Goal: Task Accomplishment & Management: Use online tool/utility

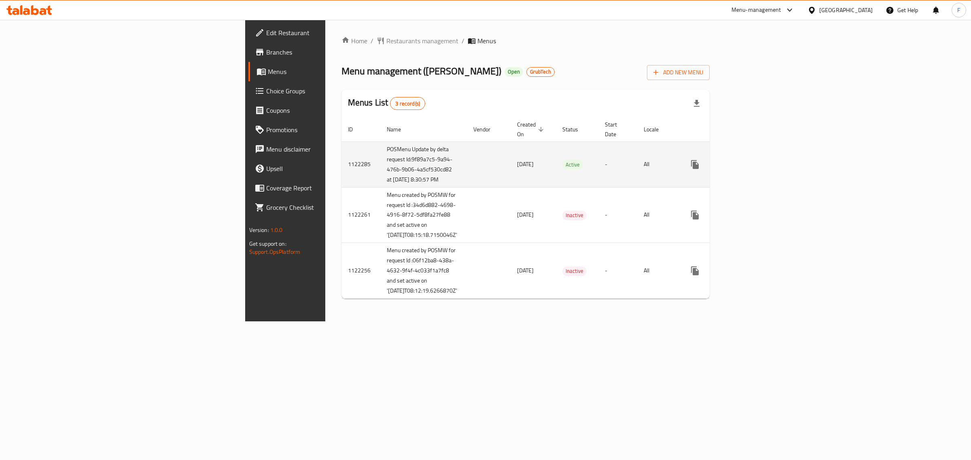
drag, startPoint x: 280, startPoint y: 193, endPoint x: 222, endPoint y: 163, distance: 65.0
click at [380, 163] on td "POSMenu Update by delta request Id:9f89a7c5-9a94-476b-9b06-4a5cf530cd82 at 10/9…" at bounding box center [423, 165] width 87 height 46
copy td "Id:9f89a7c5-9a94-476b-9b06-4a5cf530cd82 at 10/9/2025 8:30:57 PM"
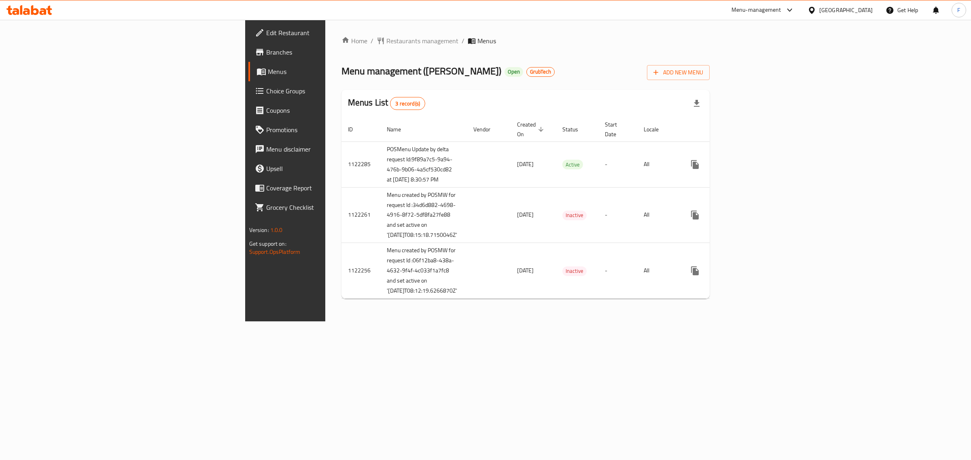
drag, startPoint x: 635, startPoint y: 67, endPoint x: 667, endPoint y: 75, distance: 33.5
click at [635, 67] on div "Menu management ( Halla Shawarma ) Open GrubTech Add New Menu" at bounding box center [525, 71] width 368 height 18
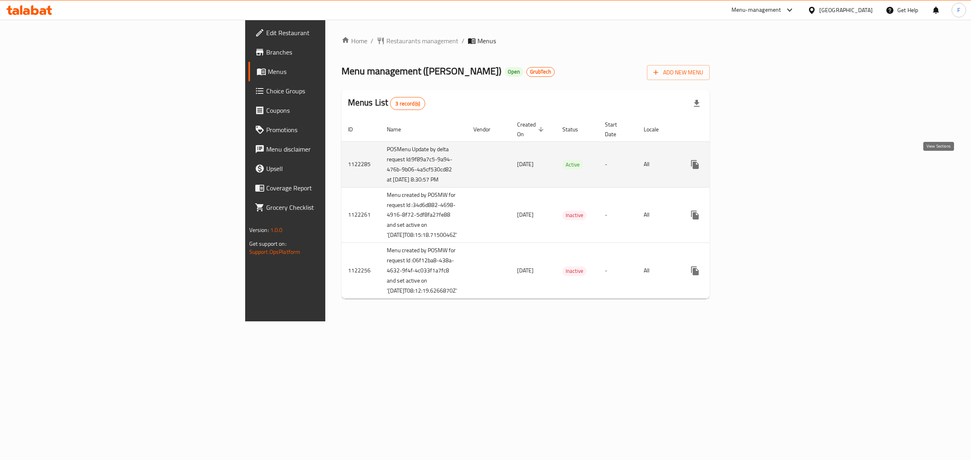
click at [758, 168] on icon "enhanced table" at bounding box center [753, 165] width 10 height 10
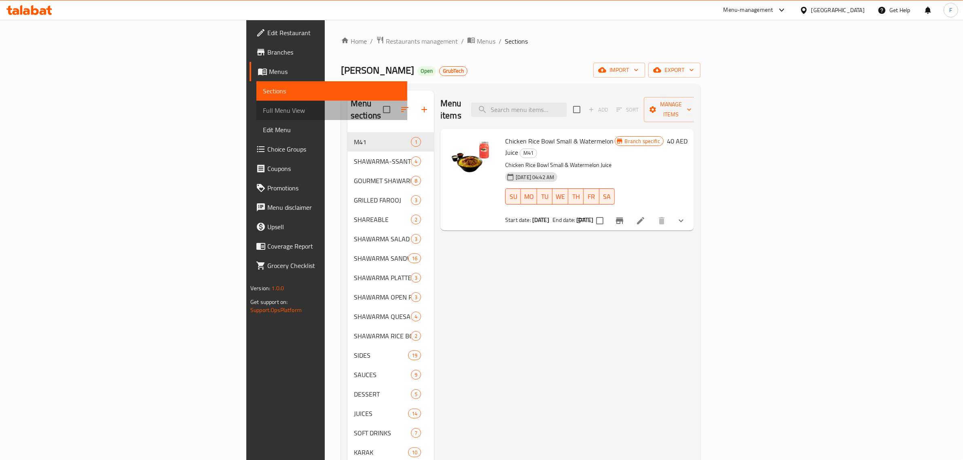
click at [263, 108] on span "Full Menu View" at bounding box center [332, 111] width 138 height 10
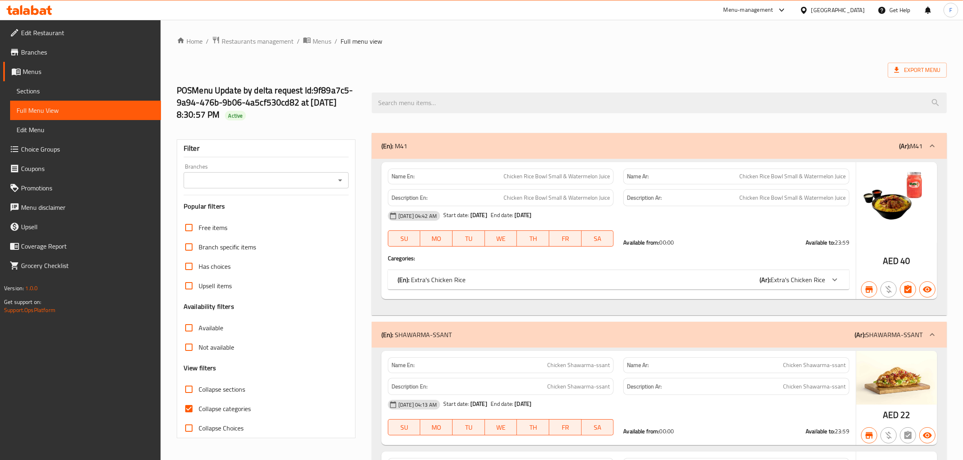
click at [339, 179] on icon "Open" at bounding box center [340, 181] width 10 height 10
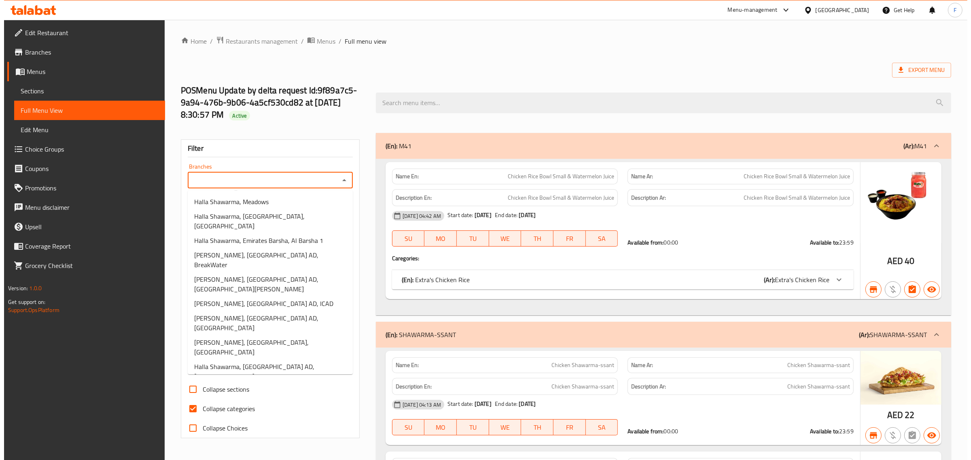
scroll to position [452, 0]
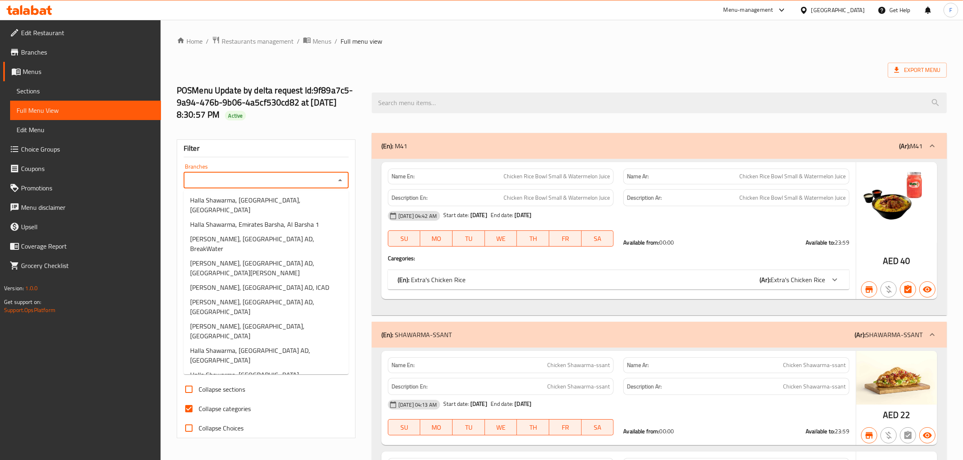
type input "Halla Shawarma, Ghurair Center, Deira"
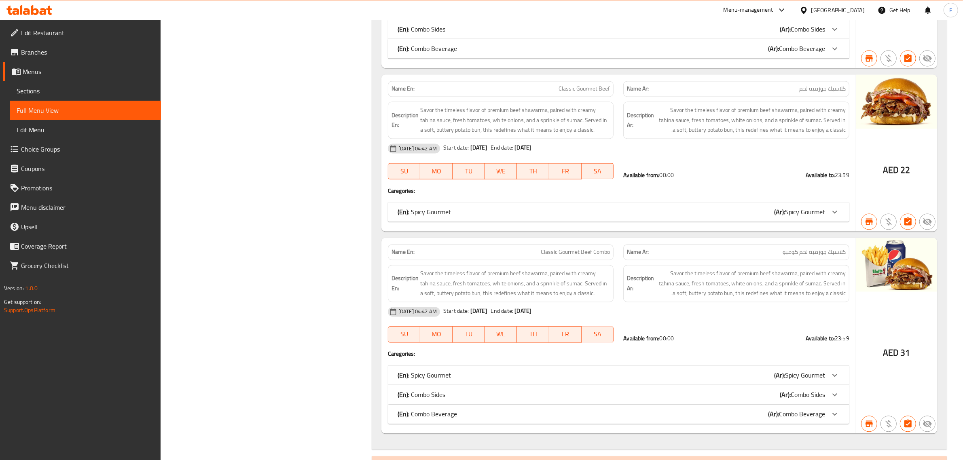
scroll to position [0, 0]
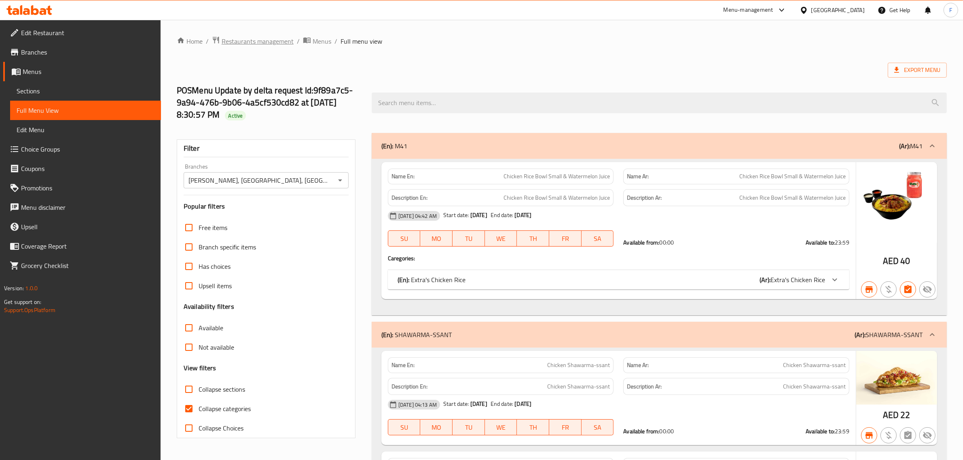
click at [256, 39] on span "Restaurants management" at bounding box center [258, 41] width 72 height 10
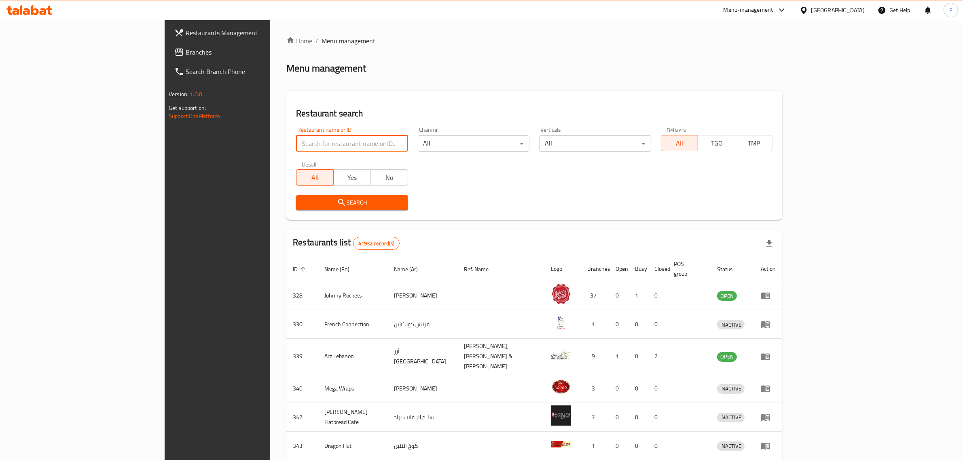
click at [296, 146] on input "search" at bounding box center [352, 143] width 112 height 16
paste input "639529"
type input "639529"
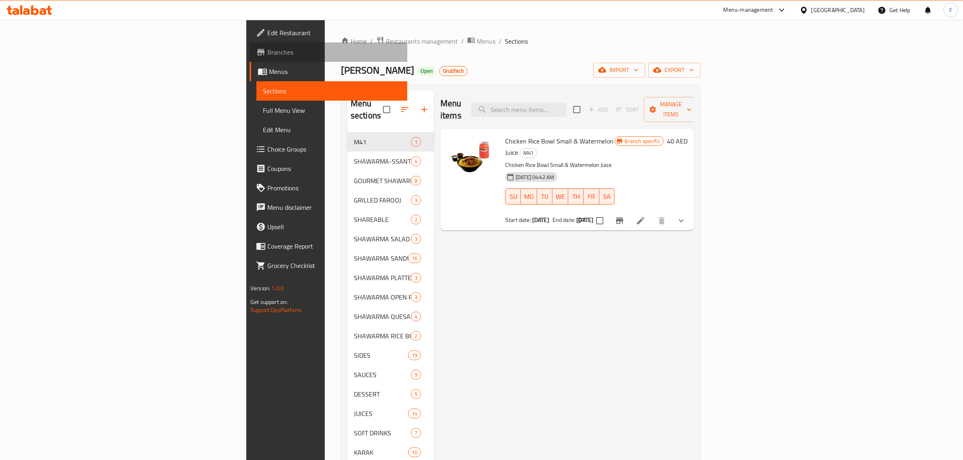
click at [267, 55] on span "Branches" at bounding box center [333, 52] width 133 height 10
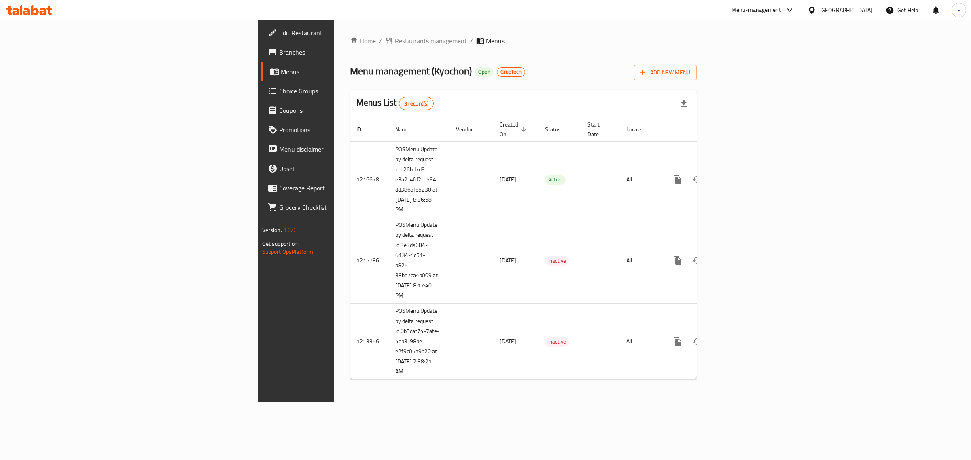
click at [453, 402] on div "Home / Restaurants management / Menus Menu management ( Kyochon ) Open GrubTech…" at bounding box center [523, 211] width 379 height 383
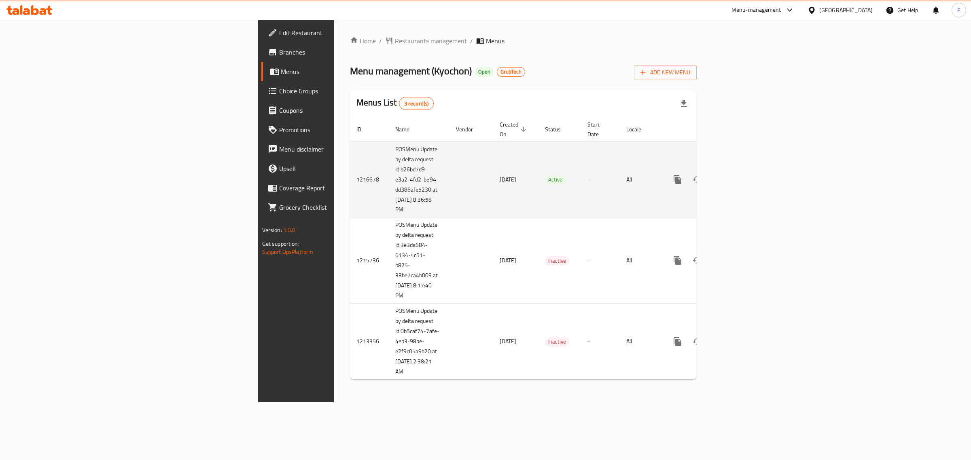
drag, startPoint x: 256, startPoint y: 203, endPoint x: 217, endPoint y: 161, distance: 56.9
click at [389, 161] on td "POSMenu Update by delta request Id:b26bd7d9-e3a2-4fd2-b594-dd386afe5230 at [DAT…" at bounding box center [419, 180] width 61 height 76
copy td "Id:b26bd7d9-e3a2-4fd2-b594-dd386afe5230 at [DATE] 8:36:58 PM"
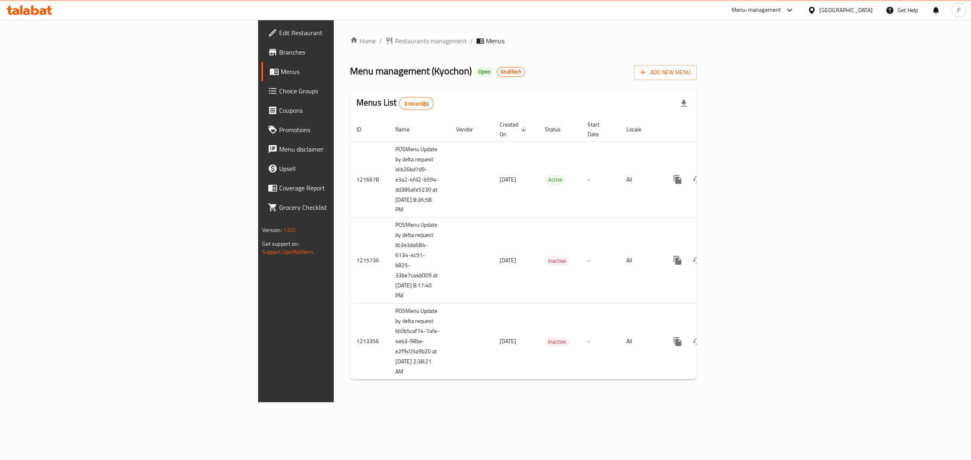
click at [713, 401] on div "Home / Restaurants management / Menus Menu management ( Kyochon ) Open GrubTech…" at bounding box center [523, 211] width 379 height 383
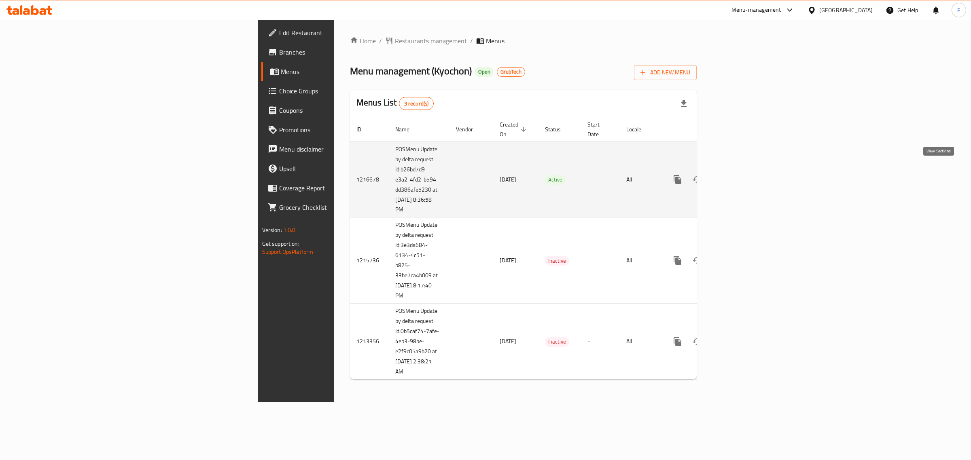
click at [739, 176] on icon "enhanced table" at bounding box center [735, 179] width 7 height 7
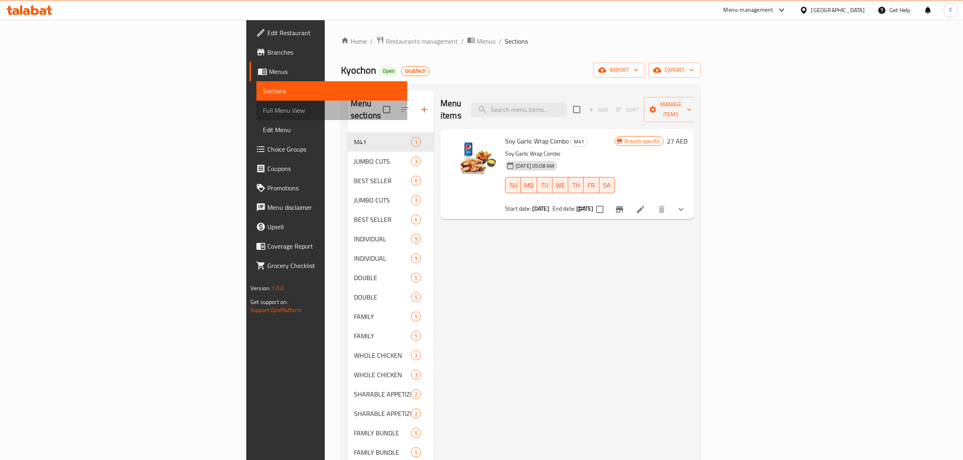
click at [263, 112] on span "Full Menu View" at bounding box center [332, 111] width 138 height 10
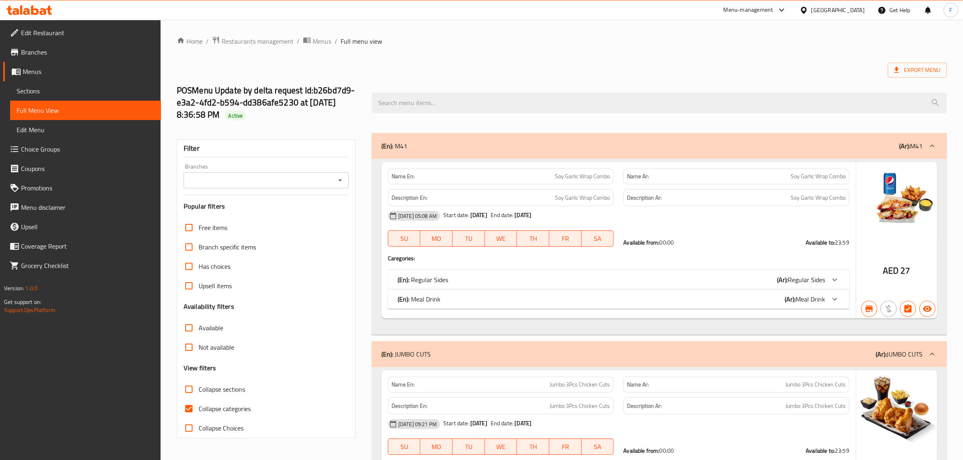
click at [338, 185] on icon "Open" at bounding box center [340, 181] width 10 height 10
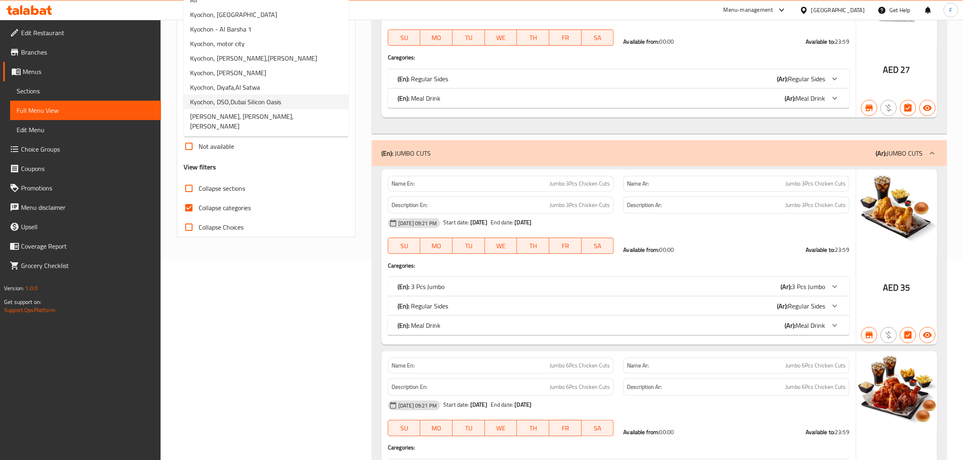
scroll to position [202, 0]
click at [274, 116] on li "[PERSON_NAME], [PERSON_NAME], [PERSON_NAME]" at bounding box center [266, 120] width 165 height 24
type input "[PERSON_NAME], [PERSON_NAME], [PERSON_NAME]"
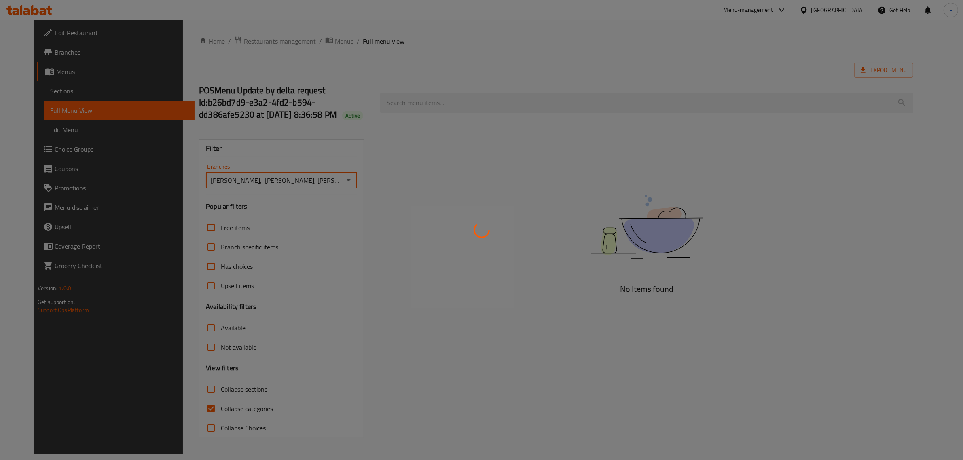
scroll to position [0, 0]
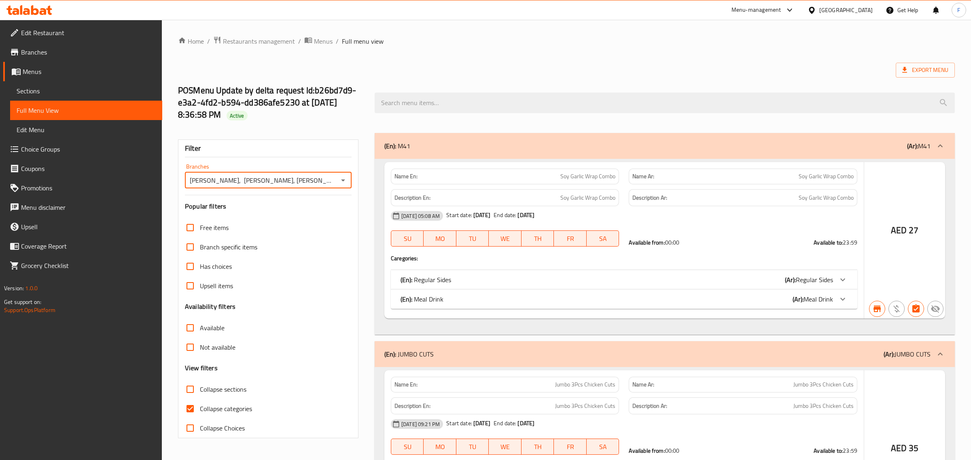
click at [808, 49] on div at bounding box center [485, 230] width 971 height 460
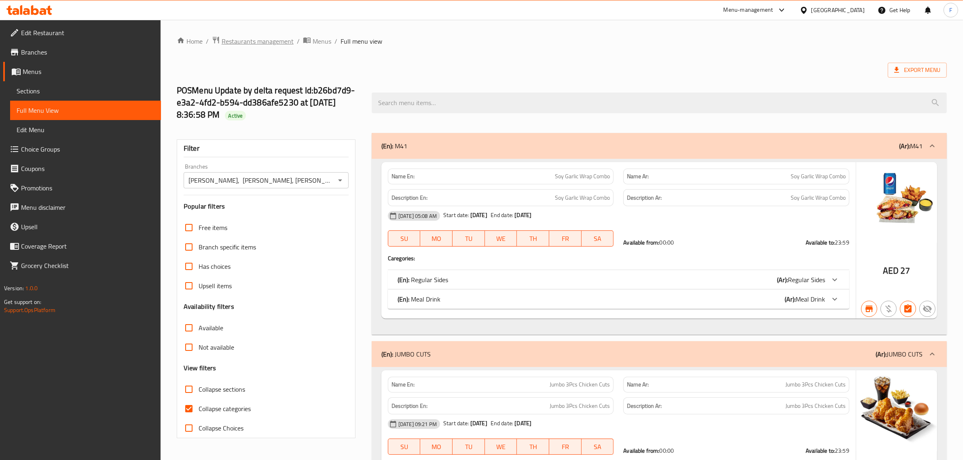
click at [273, 43] on span "Restaurants management" at bounding box center [258, 41] width 72 height 10
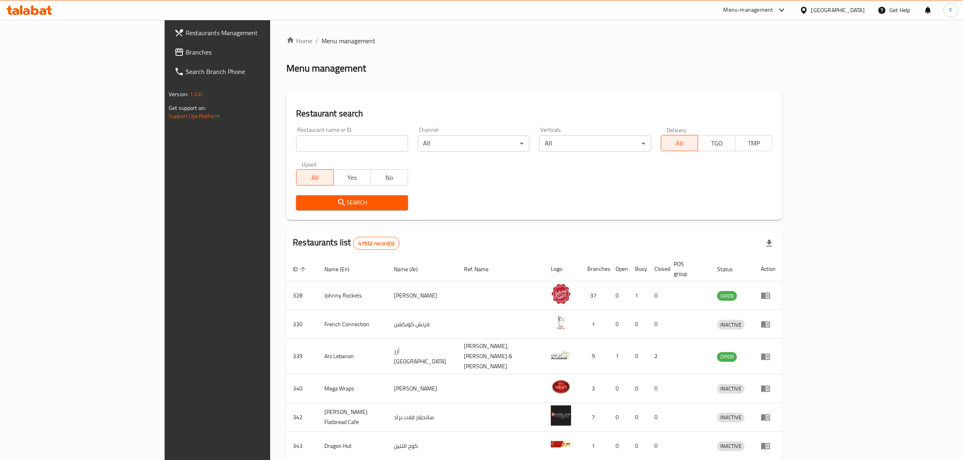
click at [296, 146] on input "search" at bounding box center [352, 143] width 112 height 16
paste input "697427"
type input "697427"
click at [303, 206] on span "Search" at bounding box center [352, 203] width 99 height 10
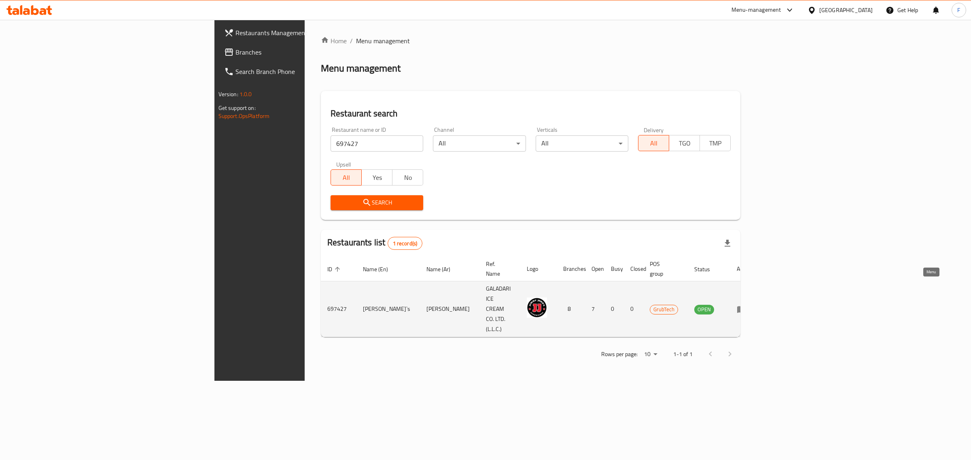
click at [746, 305] on icon "enhanced table" at bounding box center [742, 310] width 10 height 10
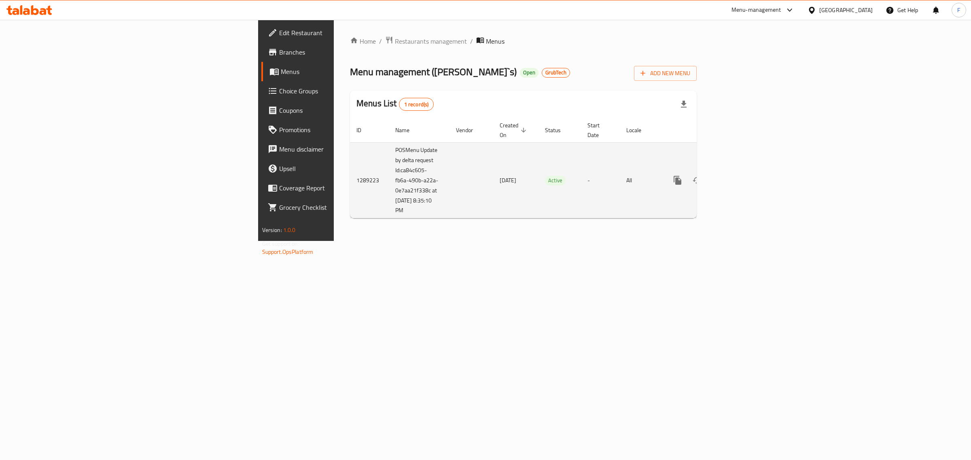
drag, startPoint x: 259, startPoint y: 203, endPoint x: 221, endPoint y: 166, distance: 52.9
click at [389, 166] on td "POSMenu Update by delta request Id:ca84c605-fb6a-490b-a22a-0e7aa21f338c at [DAT…" at bounding box center [419, 180] width 61 height 76
copy td "Id:ca84c605-fb6a-490b-a22a-0e7aa21f338c at [DATE] 8:35:10 PM"
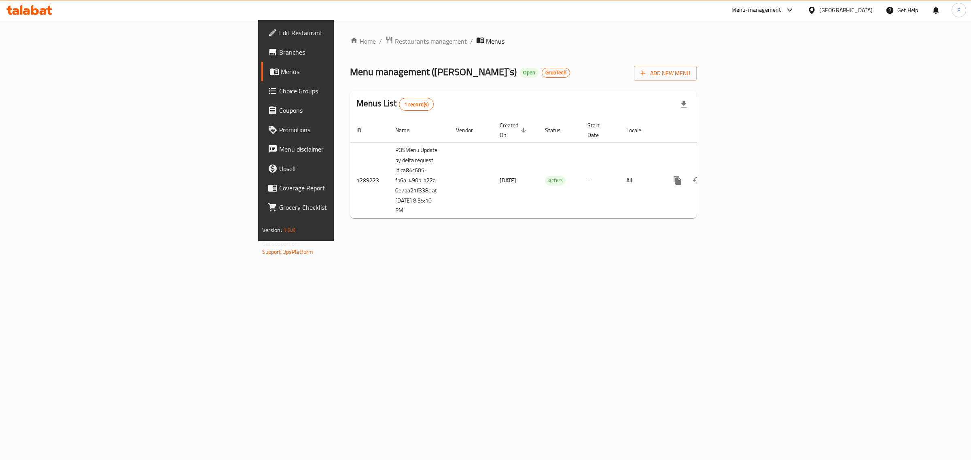
click at [701, 241] on div "Home / Restaurants management / Menus Menu management ( [PERSON_NAME]`s ) Open …" at bounding box center [523, 130] width 379 height 221
click at [279, 49] on span "Branches" at bounding box center [346, 52] width 135 height 10
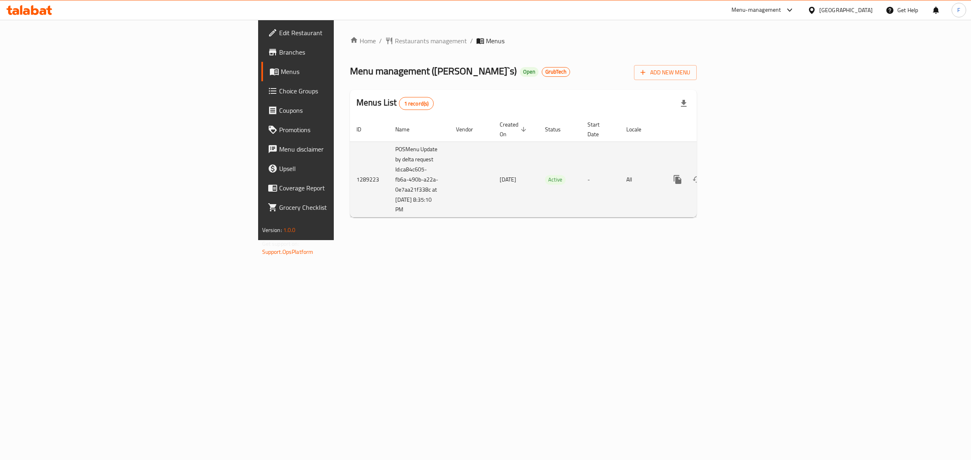
drag, startPoint x: 254, startPoint y: 202, endPoint x: 221, endPoint y: 165, distance: 49.9
click at [389, 165] on td "POSMenu Update by delta request Id:ca84c605-fb6a-490b-a22a-0e7aa21f338c at [DAT…" at bounding box center [419, 180] width 61 height 76
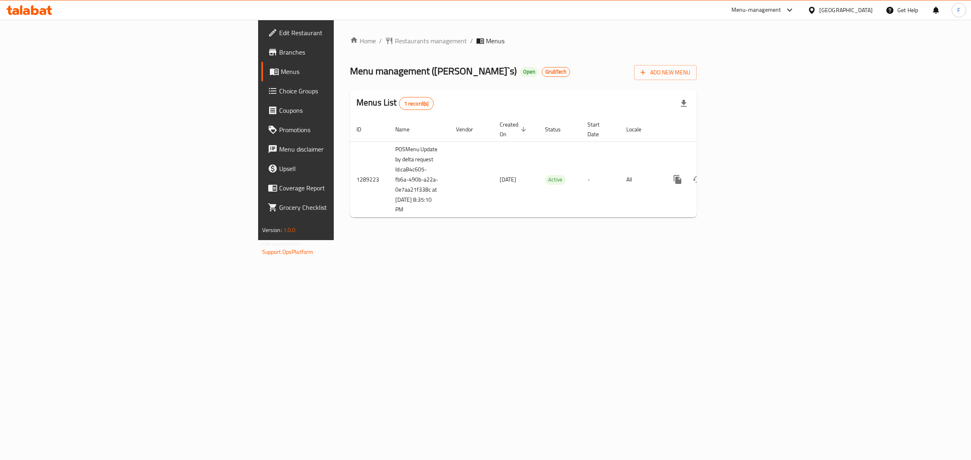
click at [561, 240] on div "Home / Restaurants management / Menus Menu management ( [PERSON_NAME]`s ) Open …" at bounding box center [523, 130] width 379 height 220
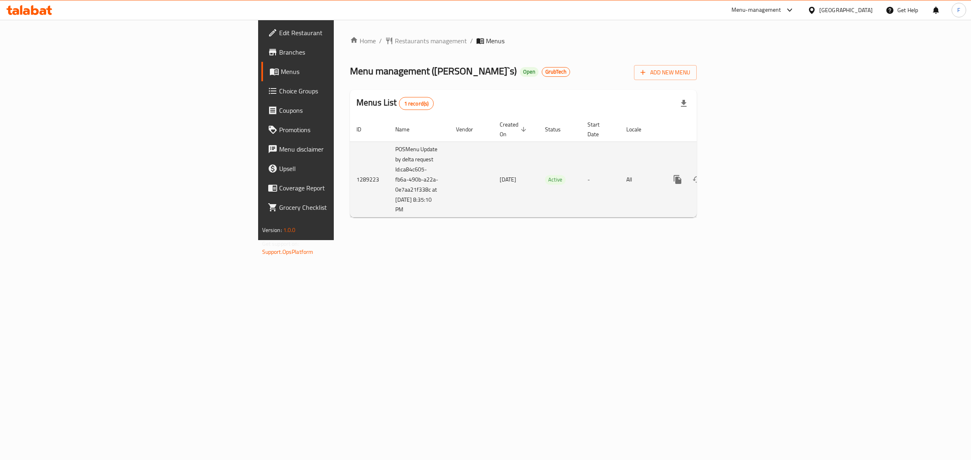
click at [741, 175] on icon "enhanced table" at bounding box center [736, 180] width 10 height 10
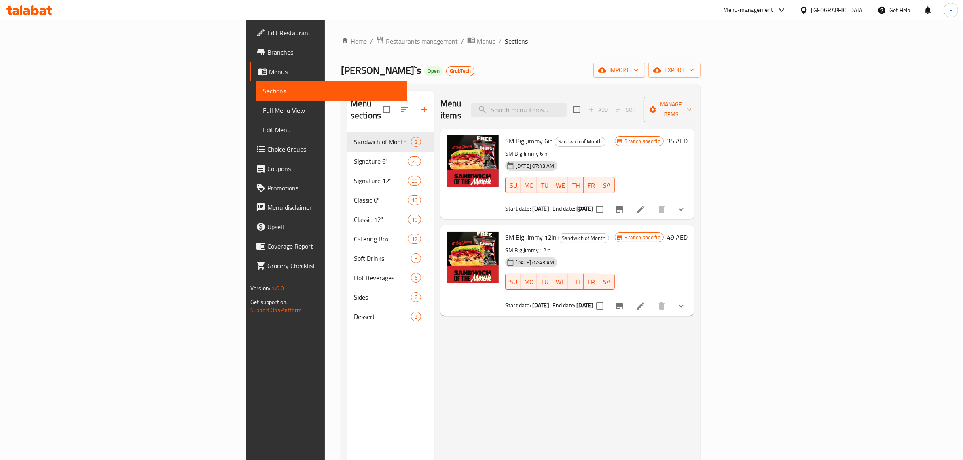
click at [263, 110] on span "Full Menu View" at bounding box center [332, 111] width 138 height 10
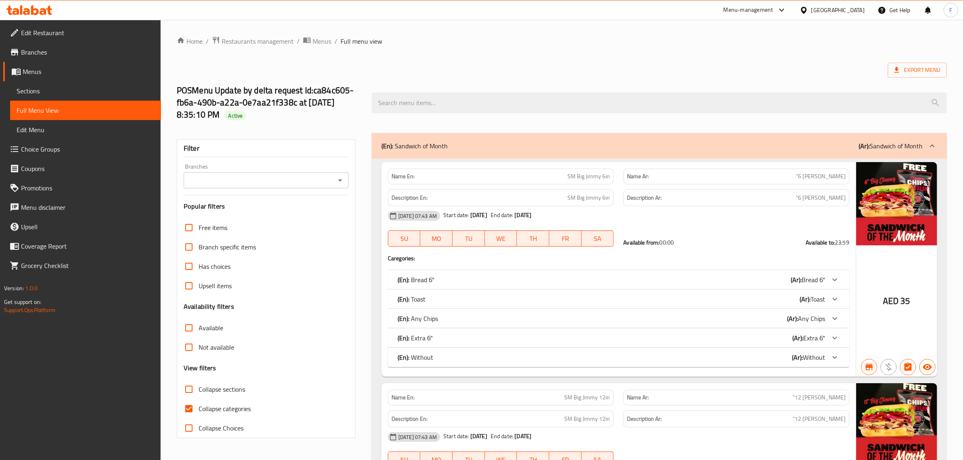
click at [338, 186] on button "Open" at bounding box center [339, 180] width 11 height 11
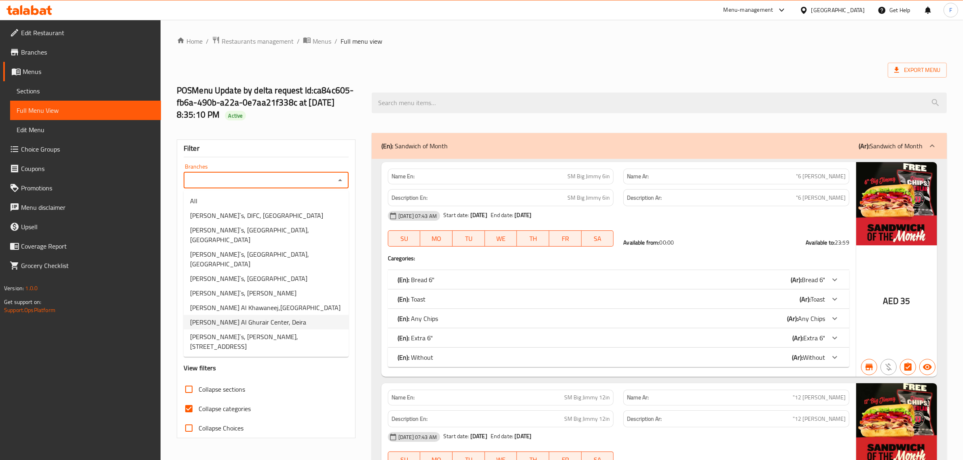
click at [292, 315] on li "Jimmy John`s Al Ghurair Center, Deira" at bounding box center [266, 322] width 165 height 15
type input "Jimmy John`s Al Ghurair Center, Deira"
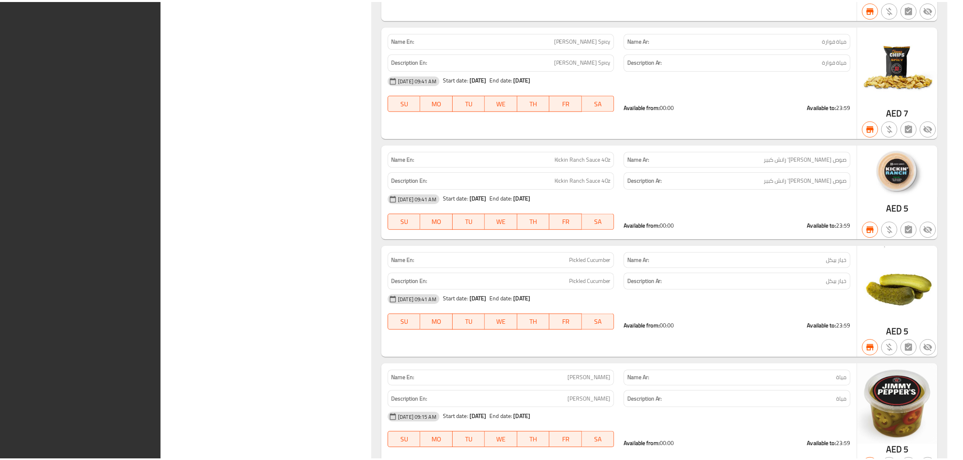
scroll to position [18171, 0]
